Goal: Task Accomplishment & Management: Manage account settings

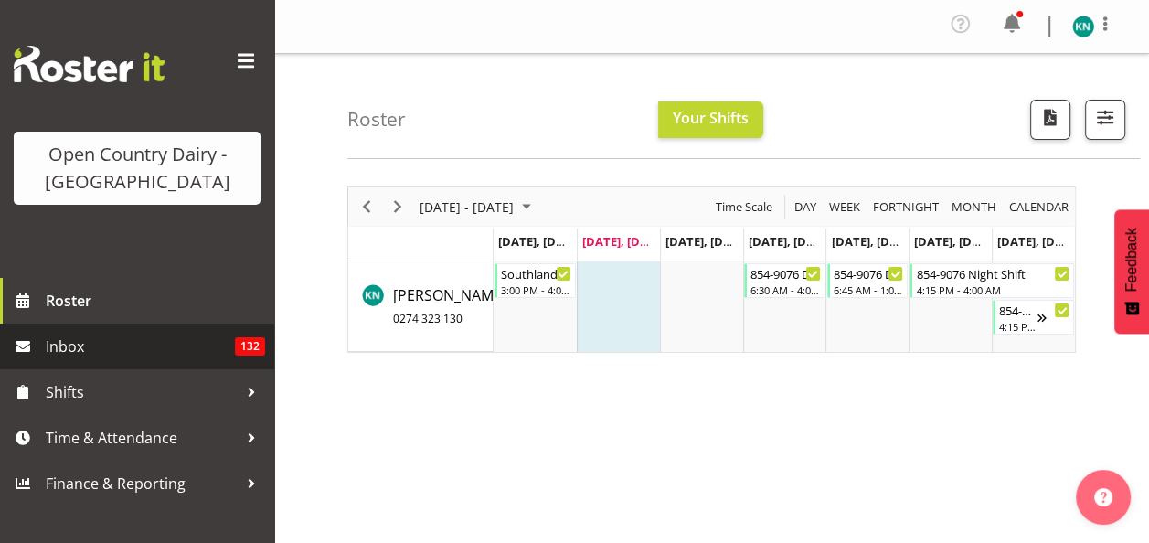
click at [91, 346] on span "Inbox" at bounding box center [140, 346] width 189 height 27
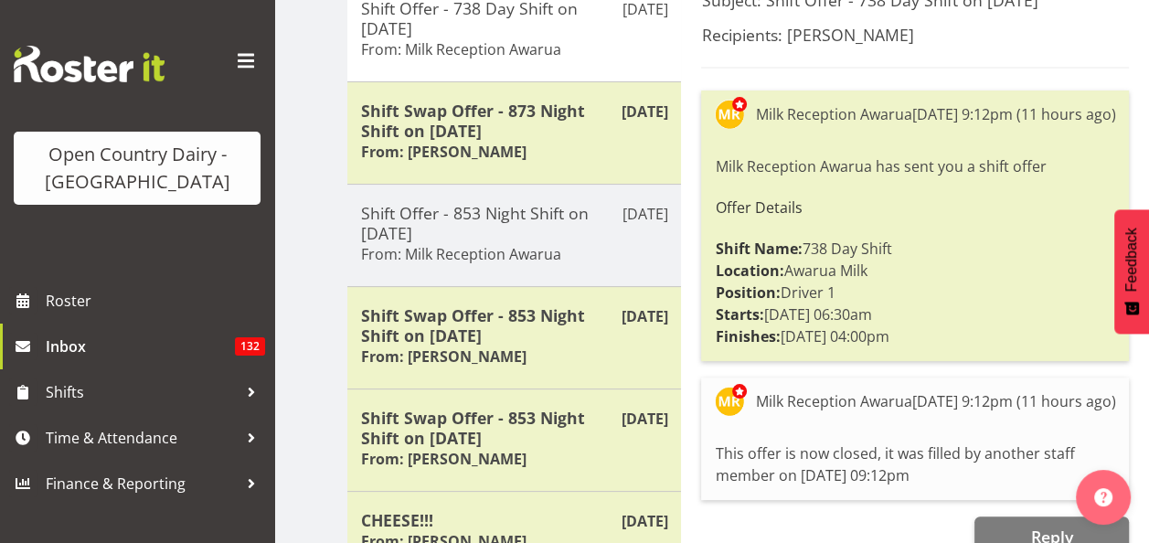
scroll to position [366, 0]
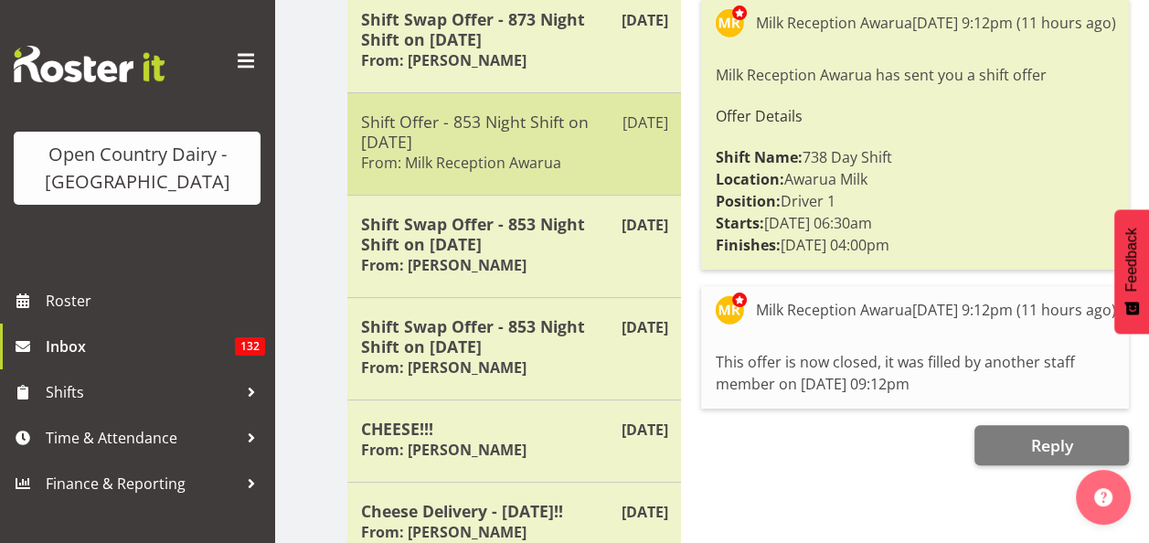
click at [552, 150] on div "Shift Offer - 853 Night Shift on [DATE] From: Milk Reception Awarua" at bounding box center [514, 144] width 306 height 65
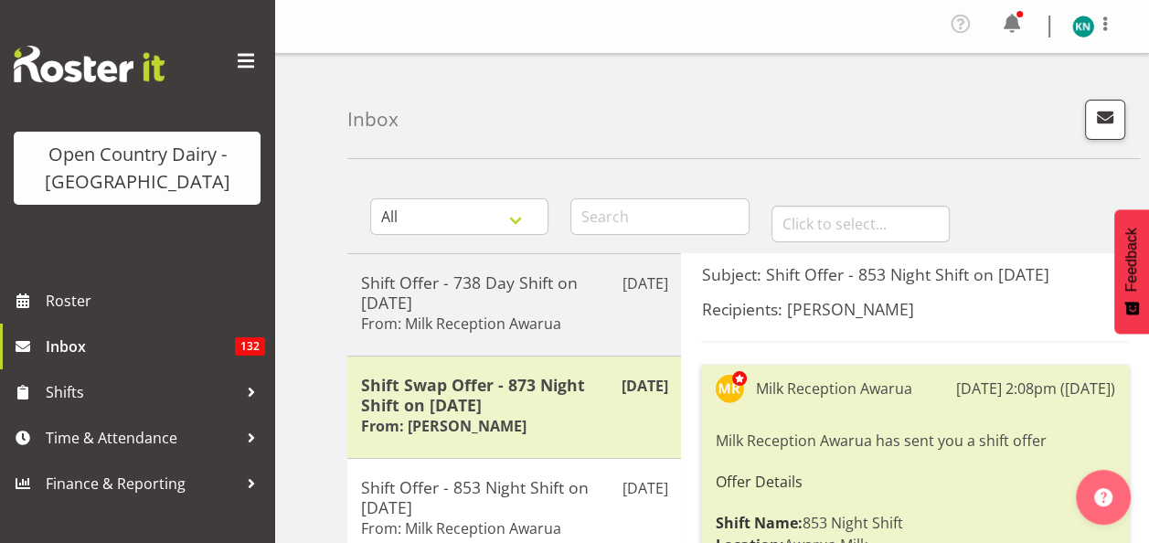
scroll to position [0, 0]
click at [1080, 24] on img at bounding box center [1084, 27] width 22 height 22
click at [1009, 100] on link "Log Out" at bounding box center [1029, 100] width 176 height 33
